Goal: Task Accomplishment & Management: Use online tool/utility

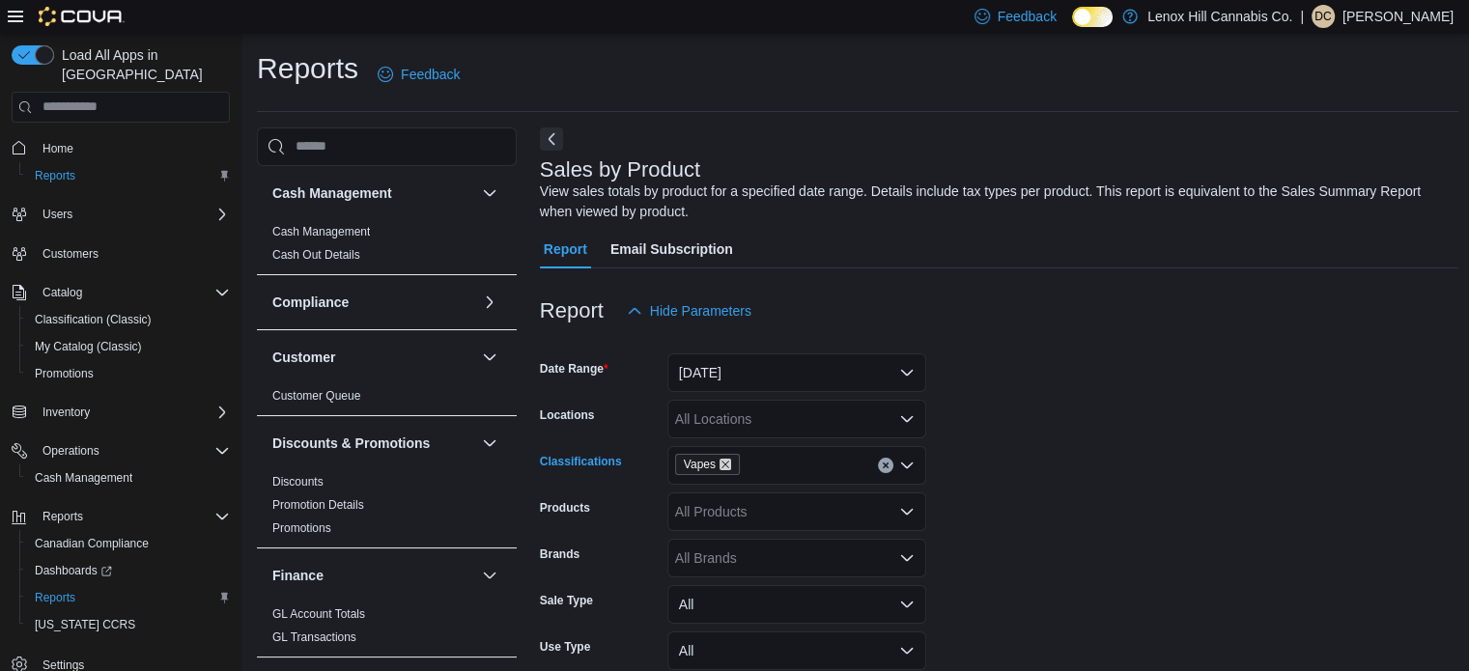
click at [726, 461] on icon "Remove Vapes from selection in this group" at bounding box center [725, 465] width 12 height 12
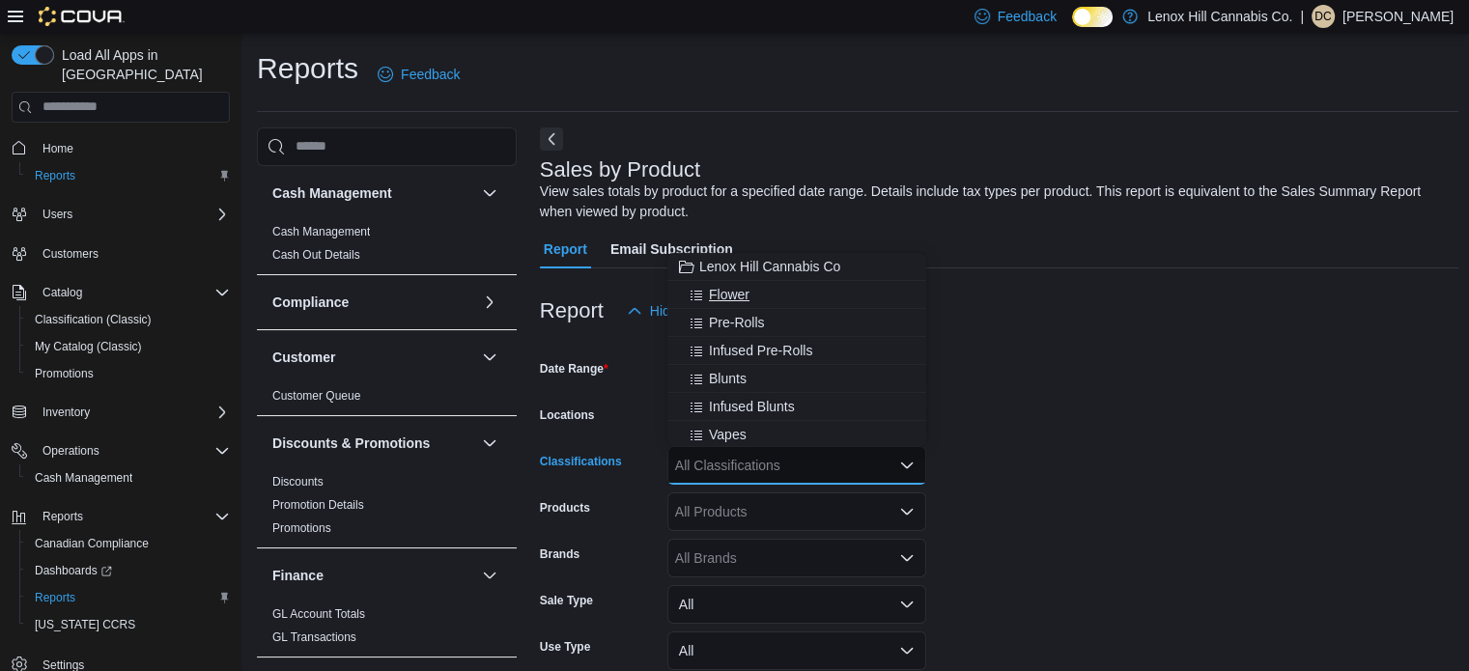
click at [720, 289] on span "Flower" at bounding box center [729, 294] width 41 height 19
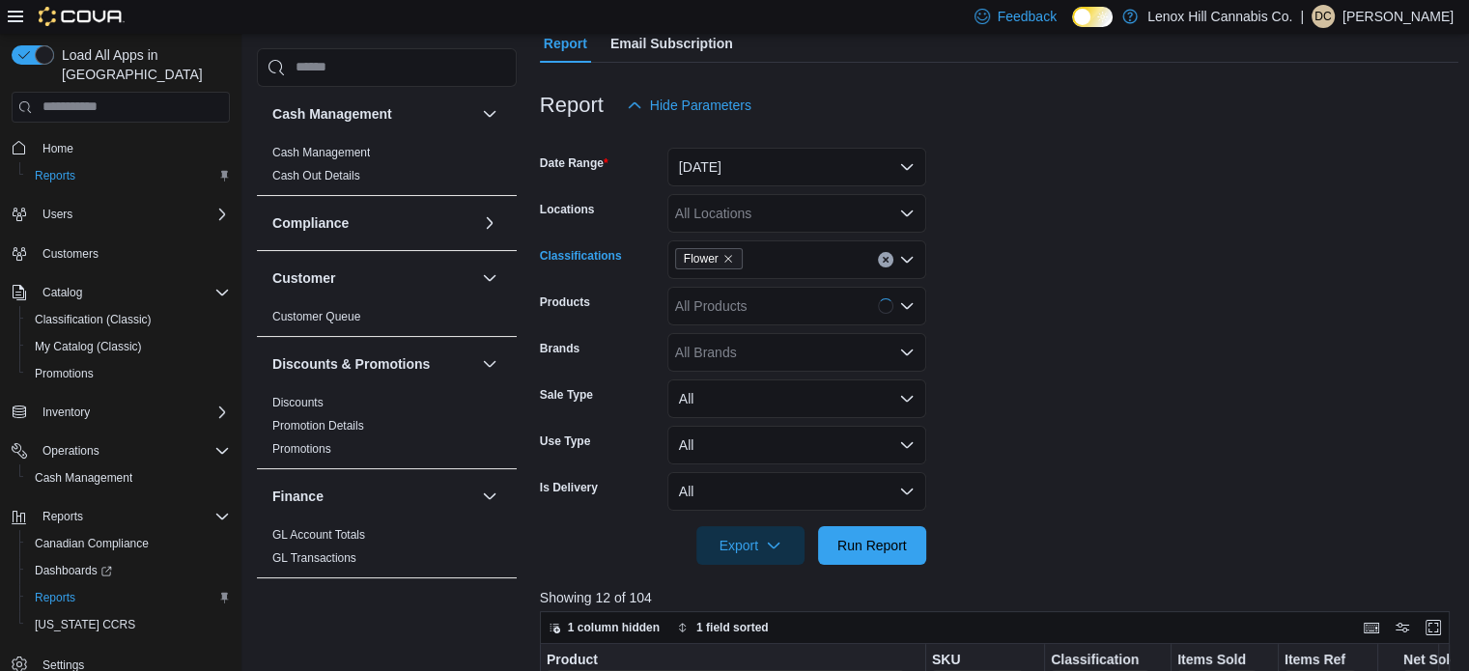
scroll to position [386, 0]
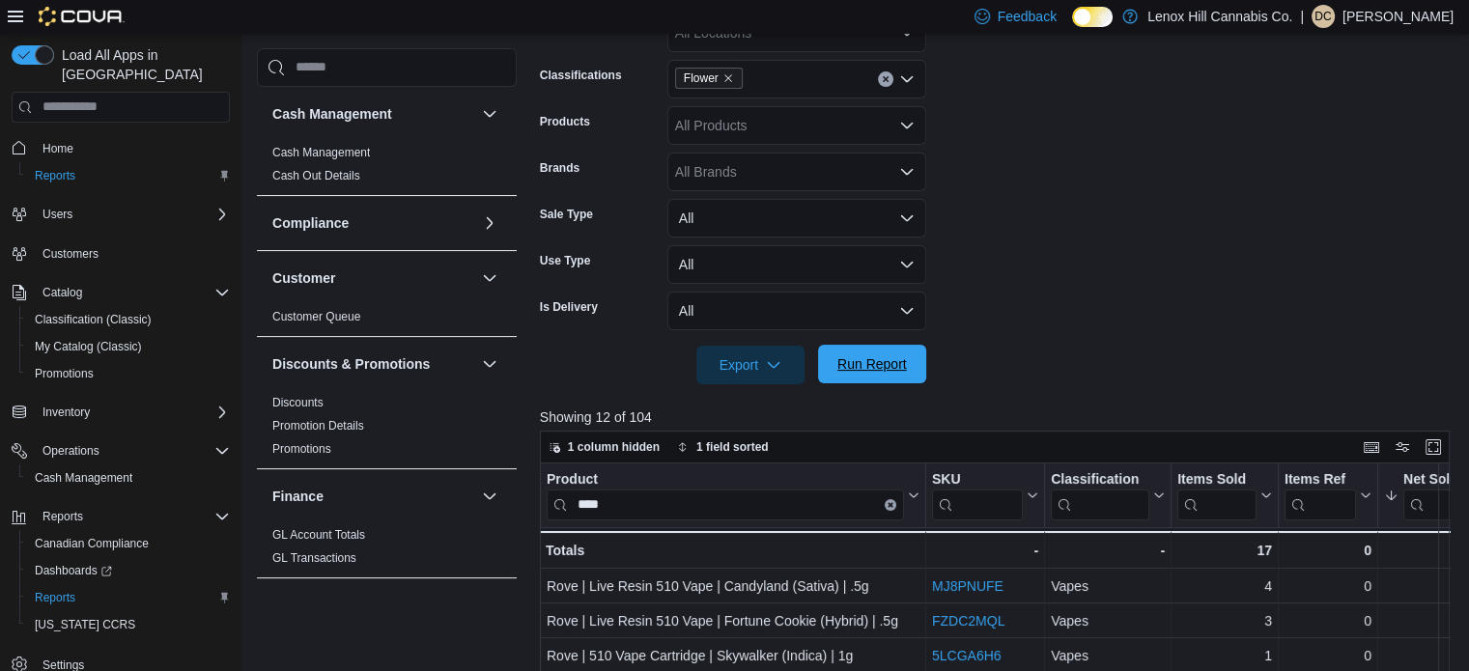
click at [865, 363] on span "Run Report" at bounding box center [872, 363] width 70 height 19
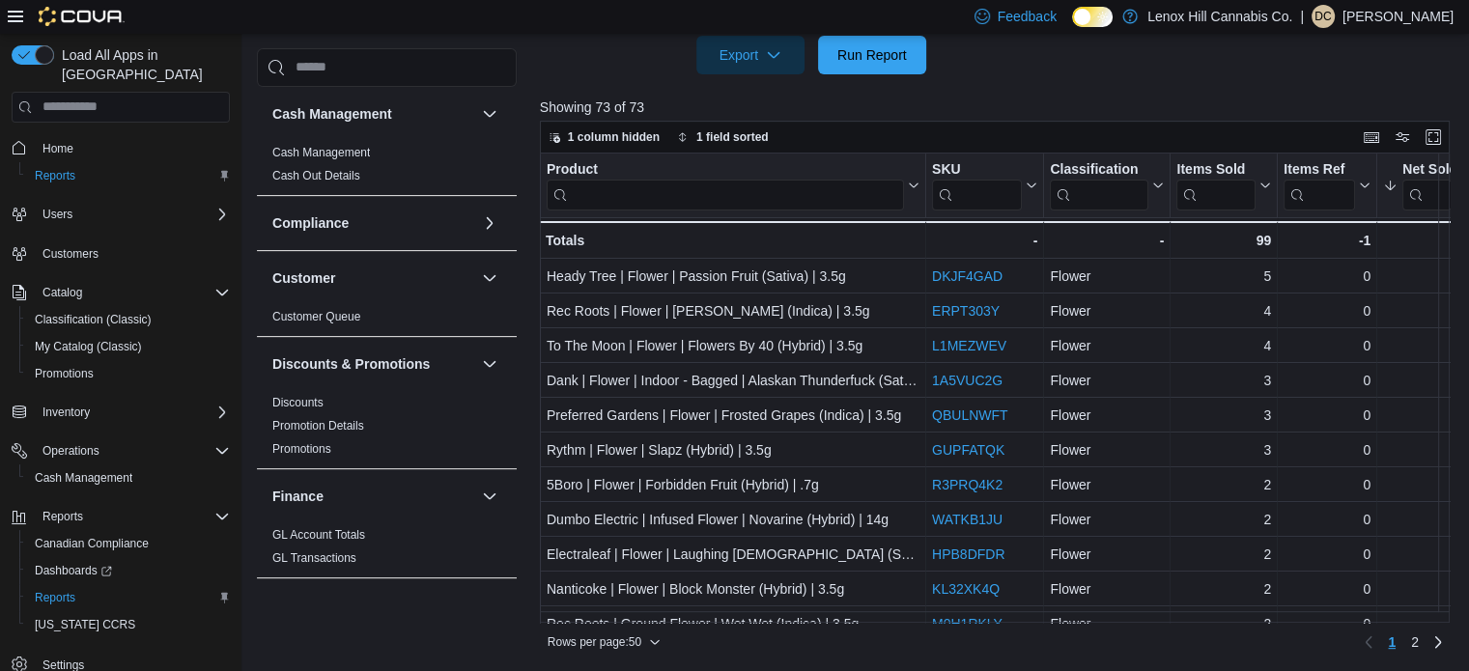
scroll to position [697, 0]
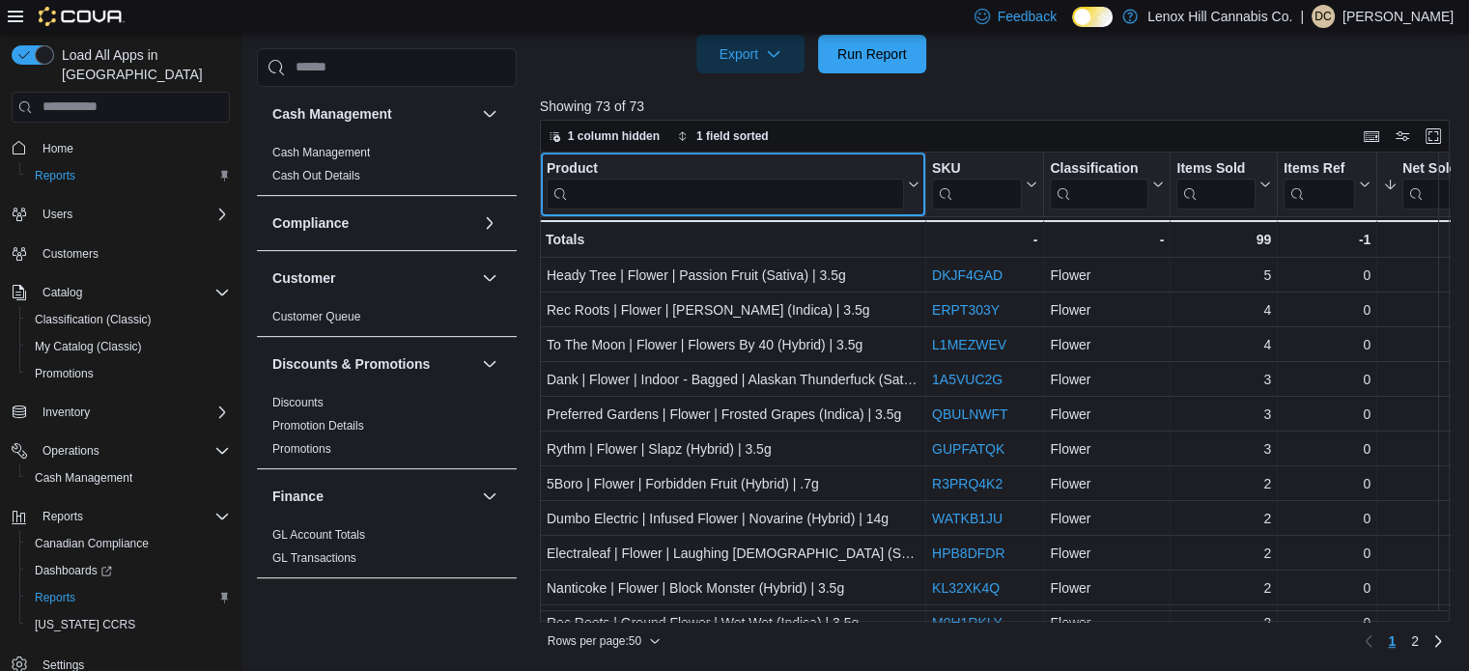
click at [641, 184] on input "search" at bounding box center [725, 193] width 357 height 31
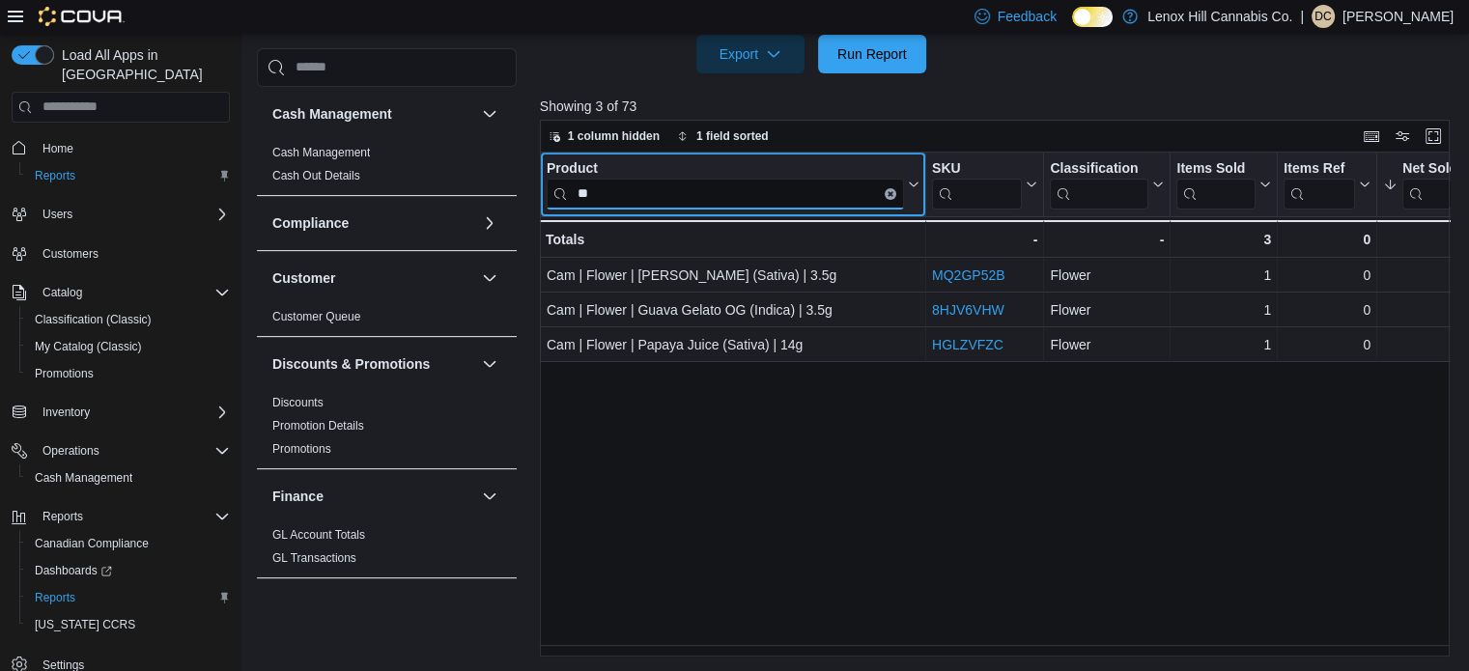
type input "*"
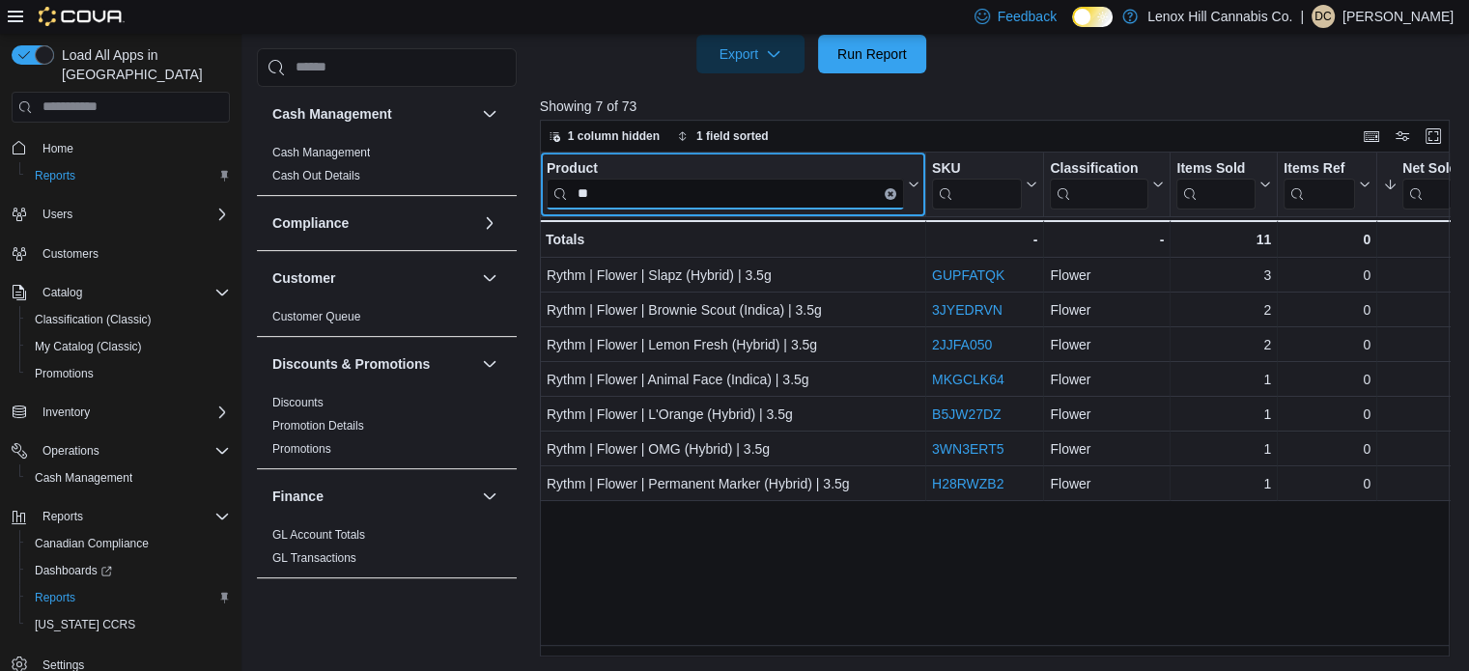
type input "*"
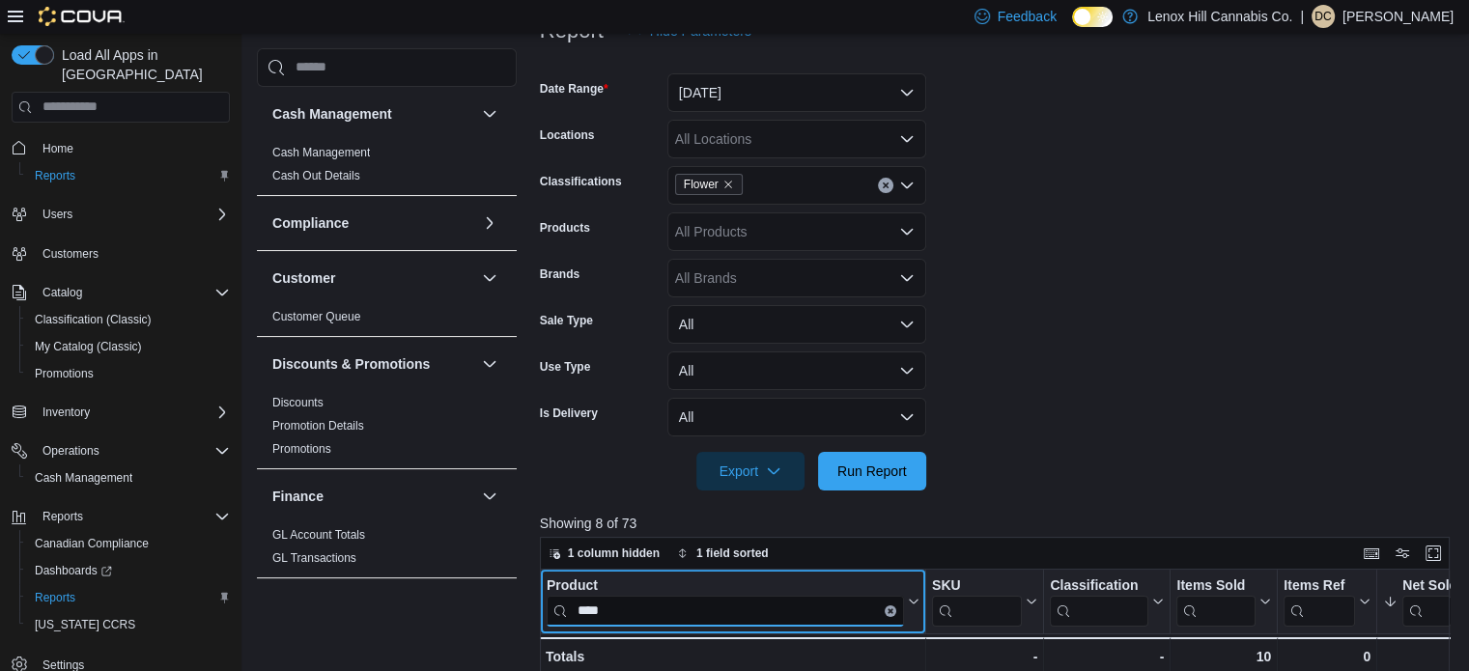
scroll to position [311, 0]
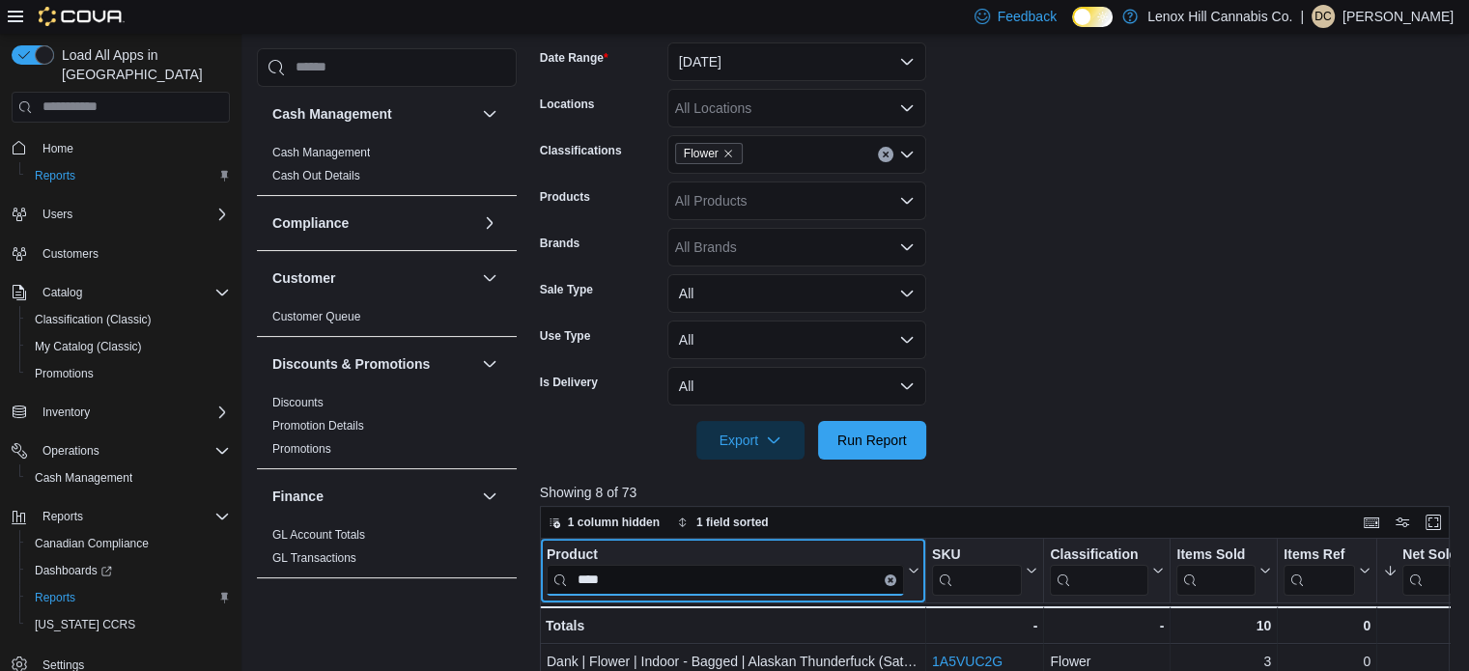
type input "****"
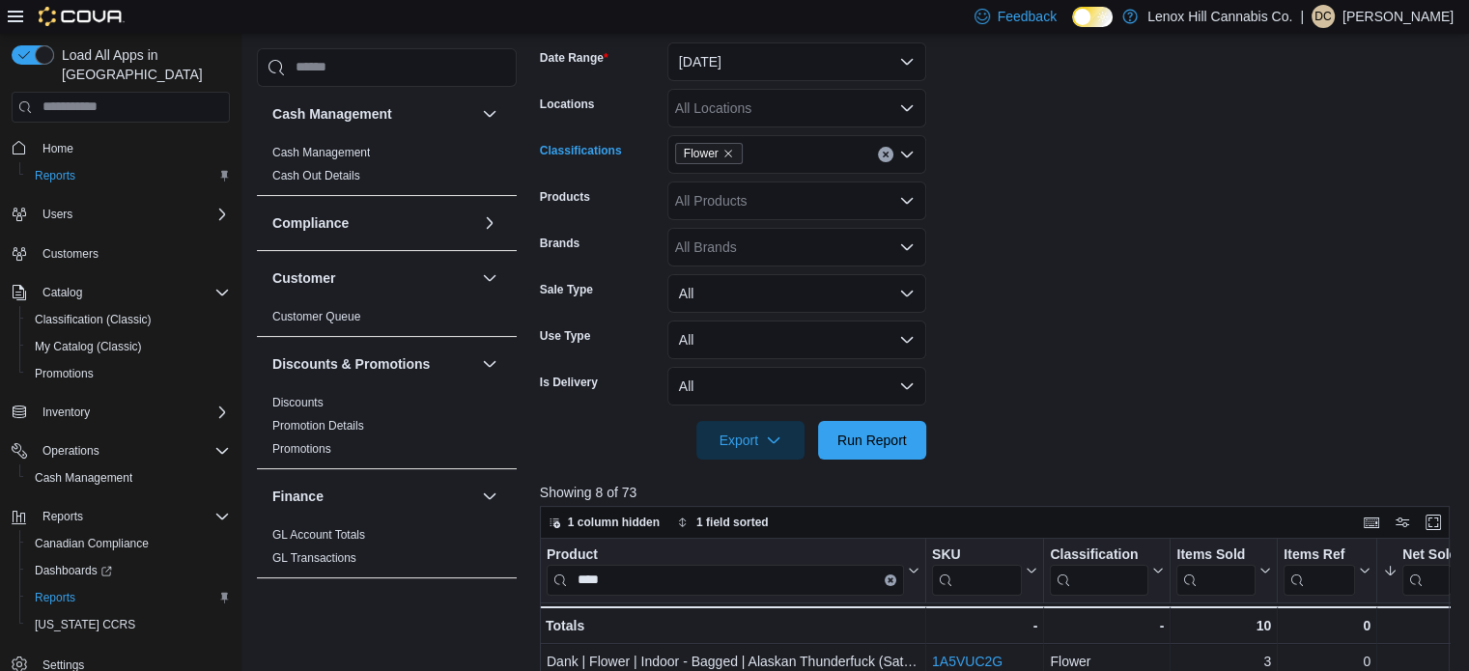
click at [730, 145] on span "Flower" at bounding box center [709, 153] width 50 height 19
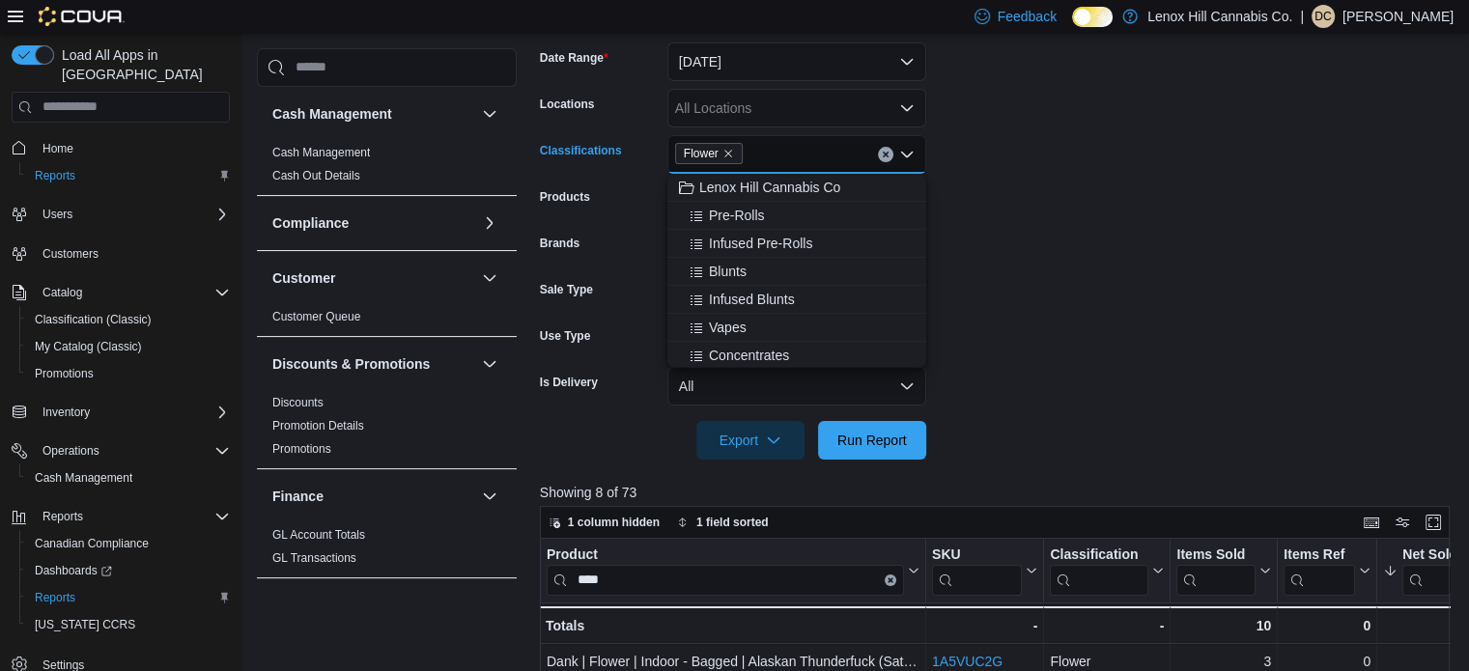
click at [1188, 262] on form "Date Range [DATE] Locations All Locations Classifications Flower Combo box. Sel…" at bounding box center [999, 239] width 919 height 440
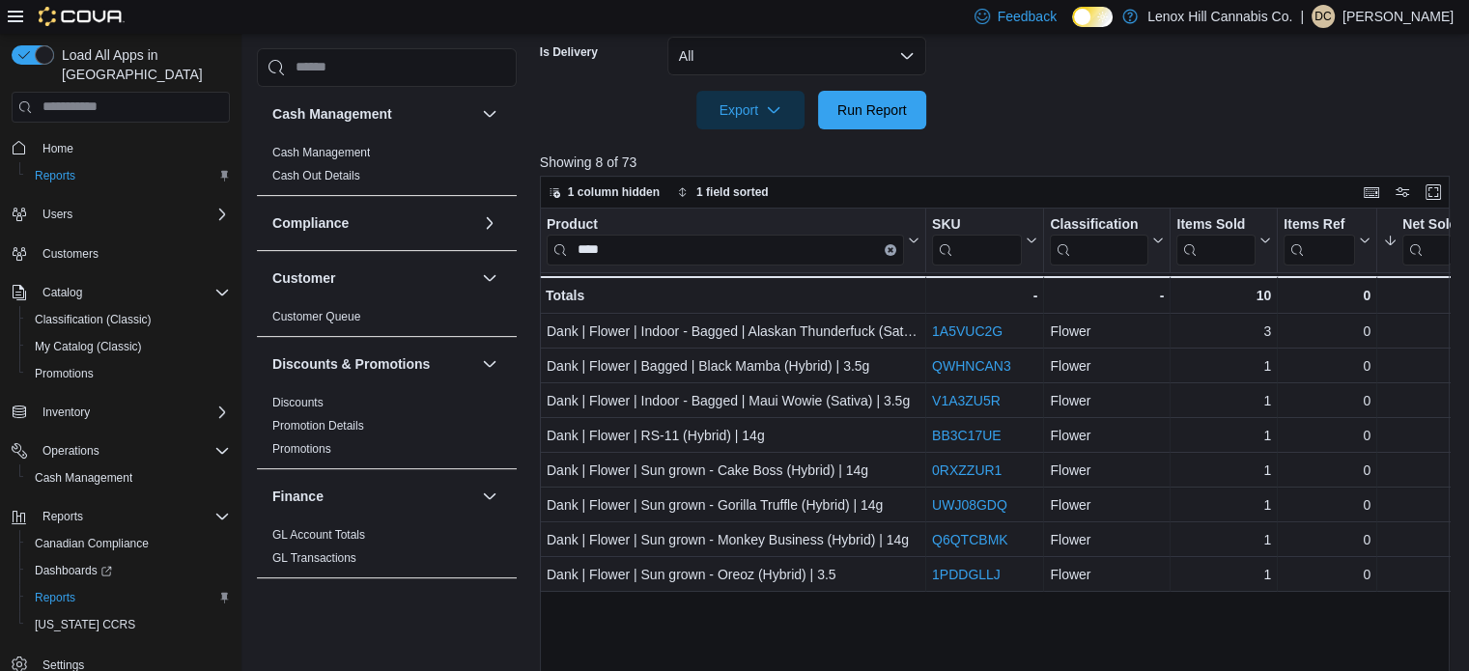
scroll to position [697, 0]
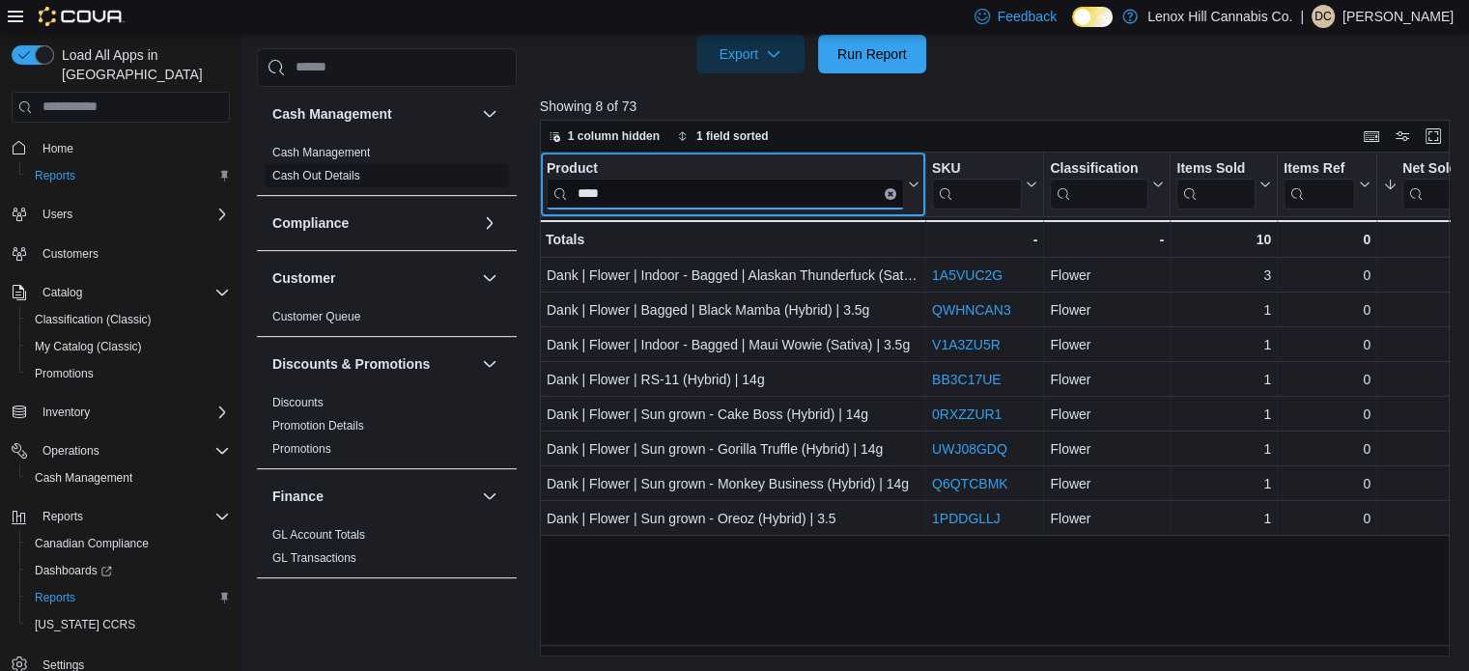
drag, startPoint x: 629, startPoint y: 196, endPoint x: 455, endPoint y: 183, distance: 174.3
click at [416, 199] on div "Cash Management Cash Management Cash Out Details Compliance OCS Transaction Sub…" at bounding box center [857, 43] width 1201 height 1227
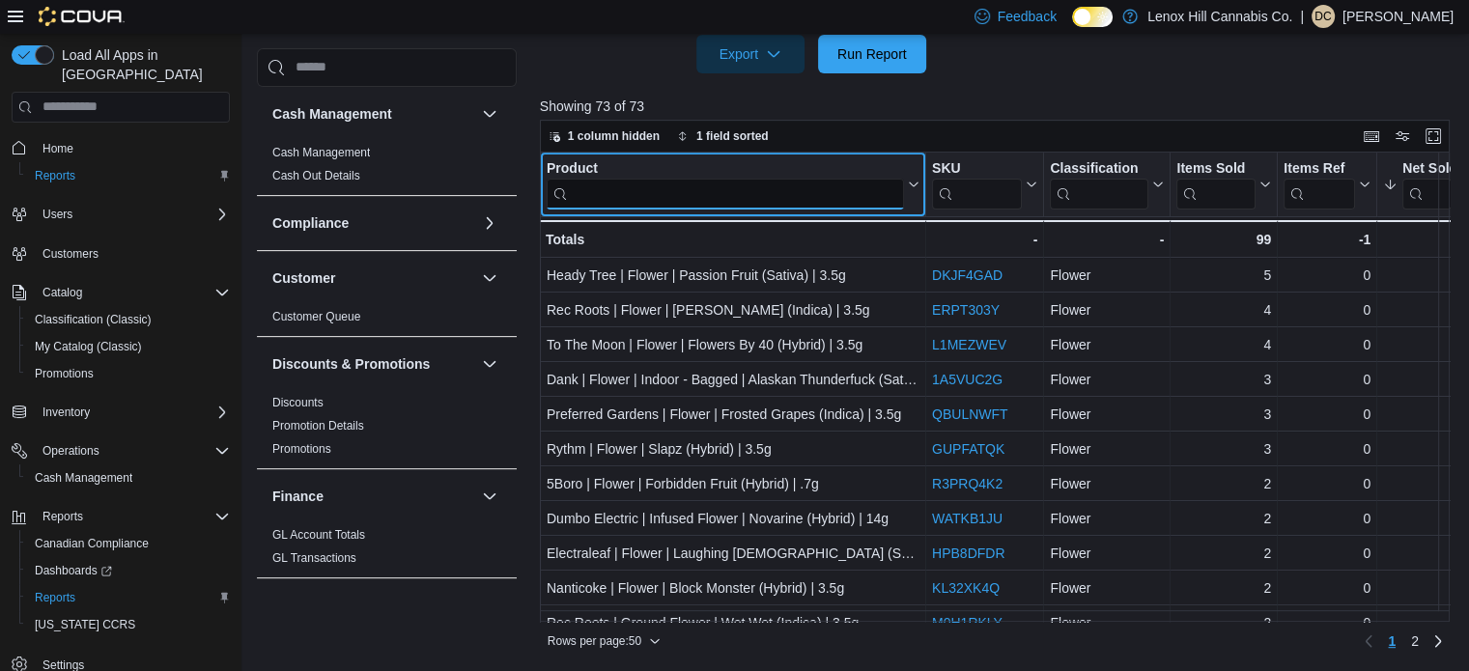
scroll to position [408, 0]
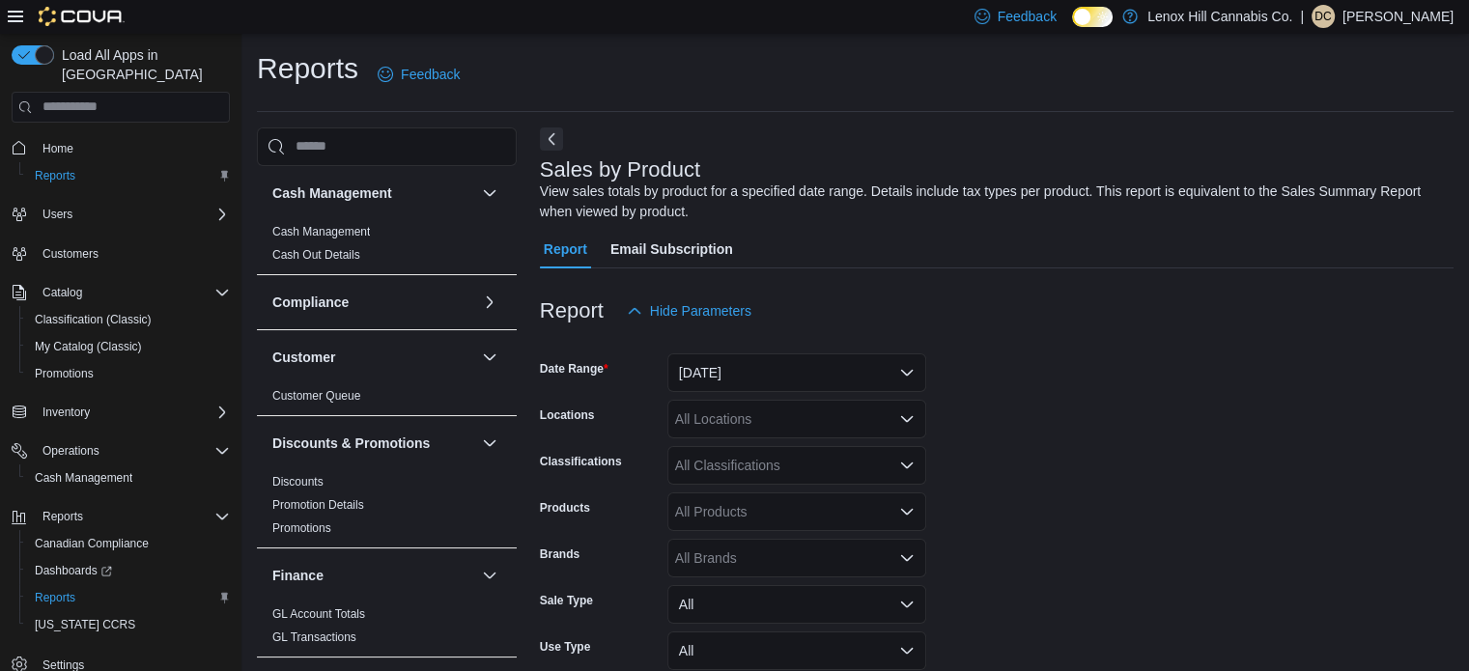
scroll to position [65, 0]
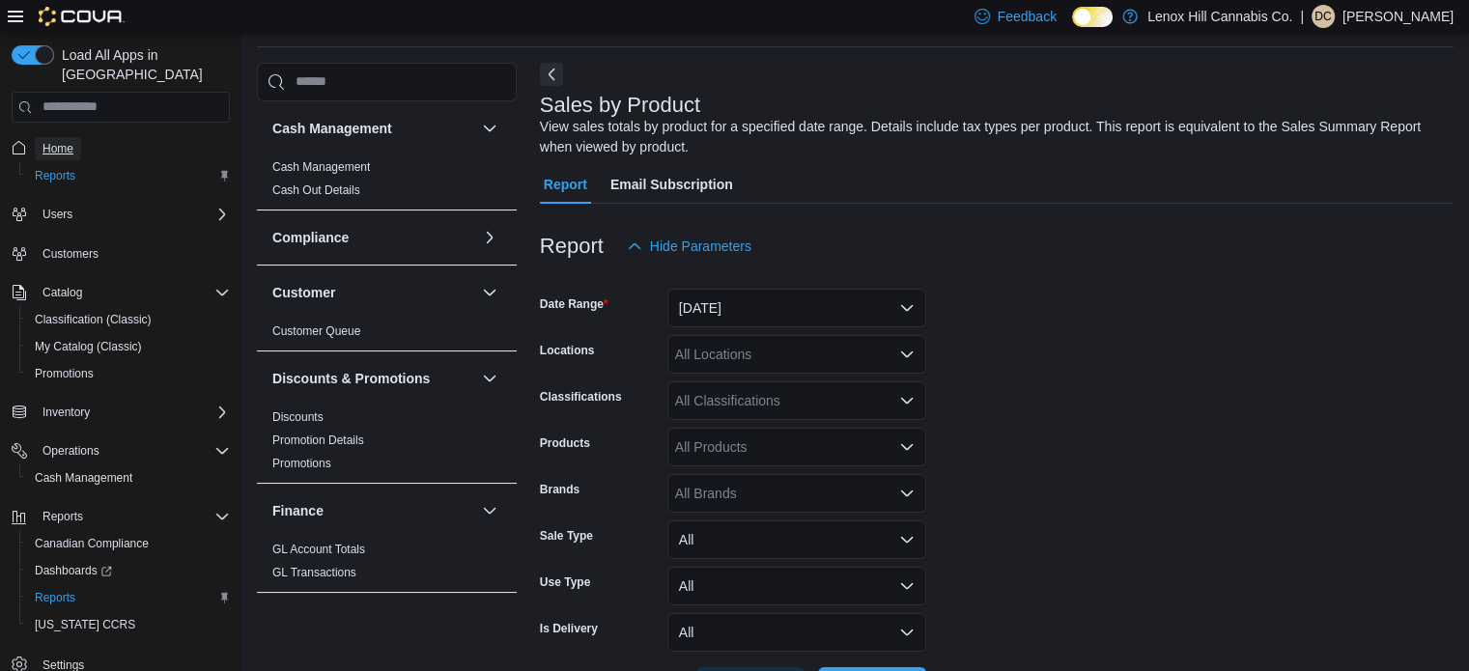
click at [71, 137] on span "Home" at bounding box center [57, 148] width 31 height 23
